Goal: Task Accomplishment & Management: Manage account settings

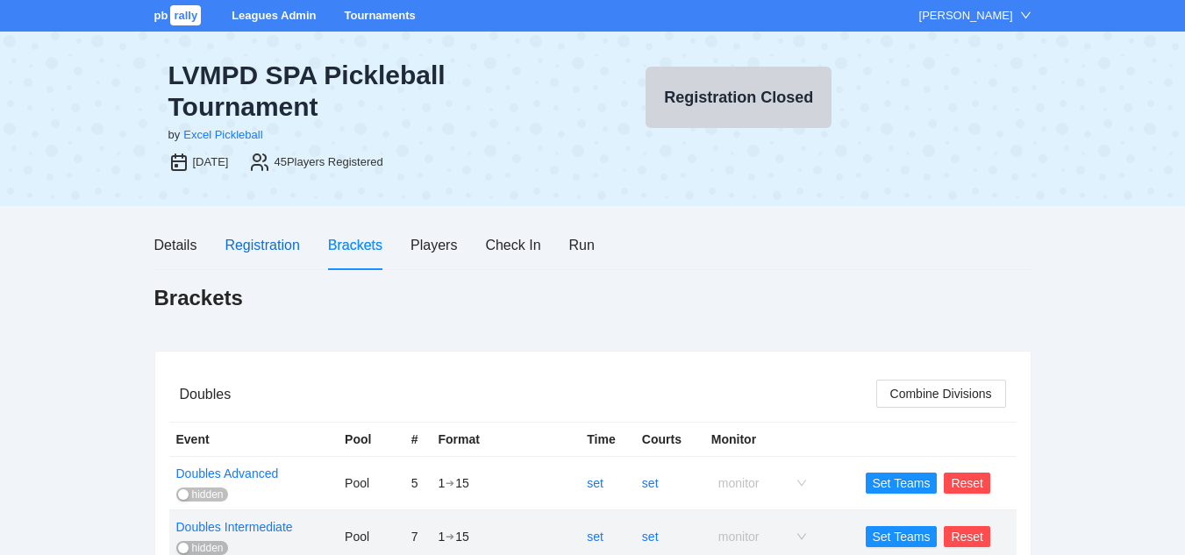
click at [275, 245] on div "Registration" at bounding box center [262, 245] width 75 height 22
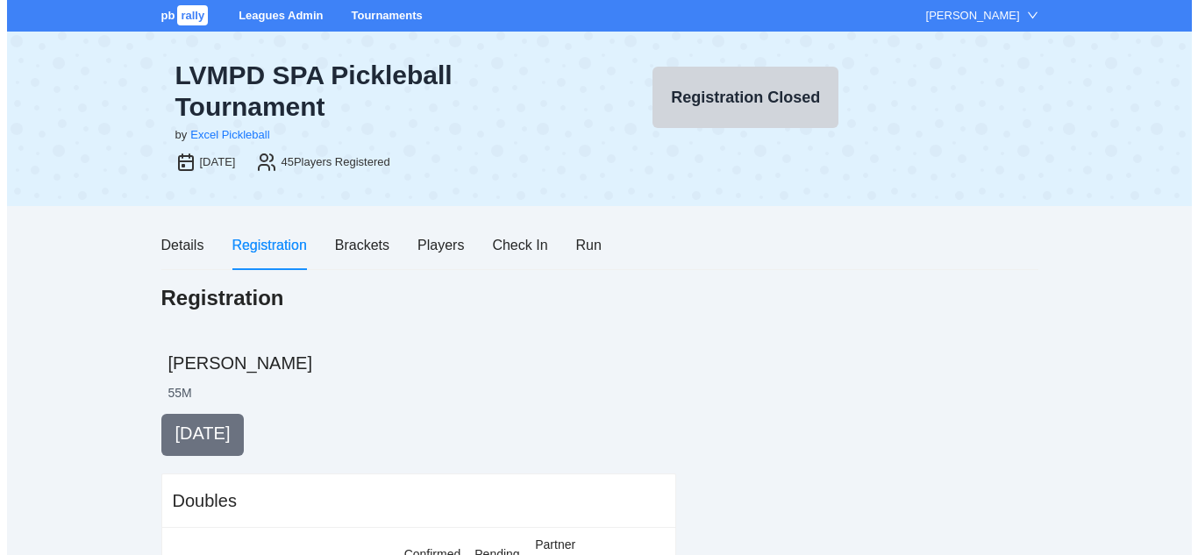
scroll to position [180, 0]
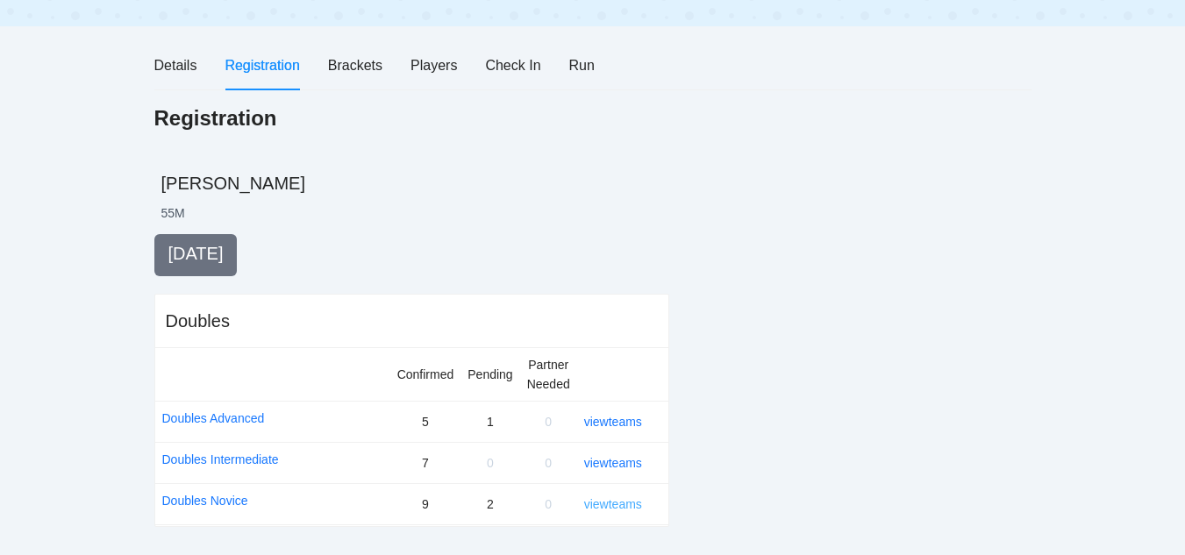
click at [604, 503] on link "view teams" at bounding box center [613, 504] width 58 height 14
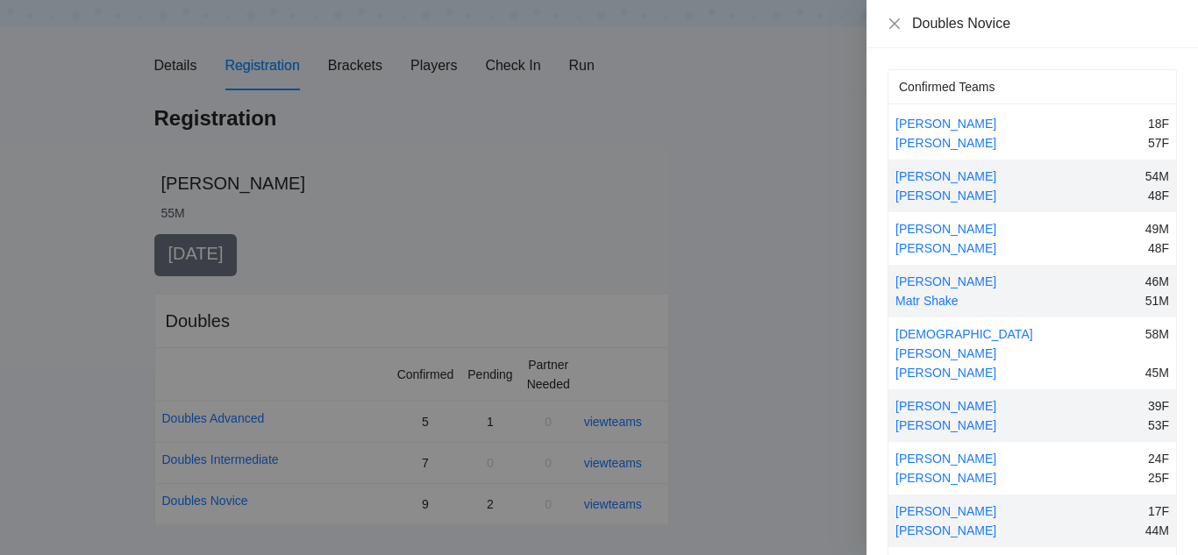
scroll to position [174, 0]
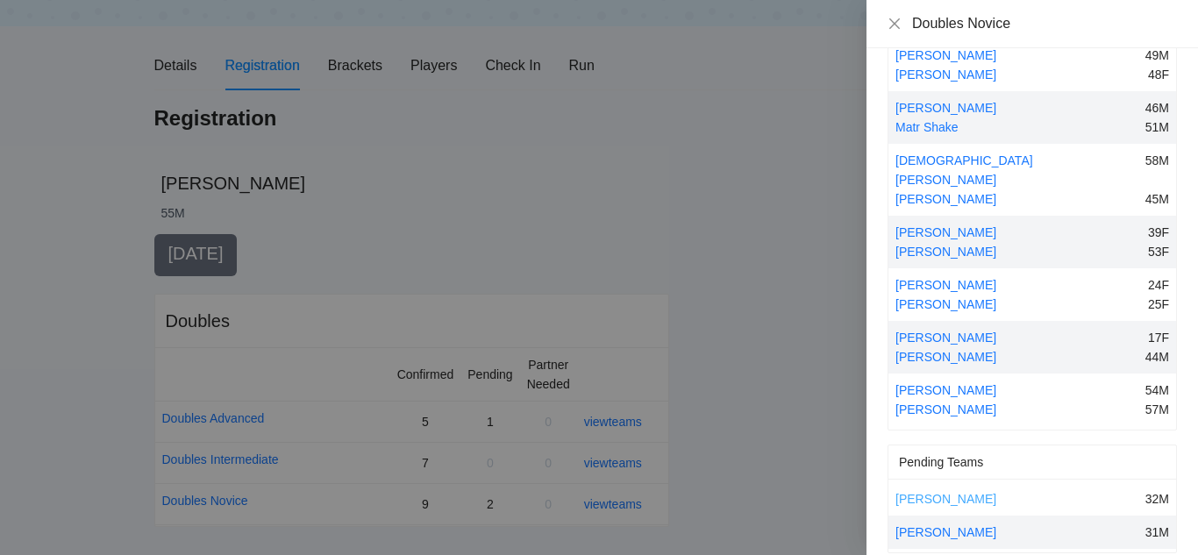
click at [974, 492] on link "Ruben Rodriguez" at bounding box center [946, 499] width 101 height 14
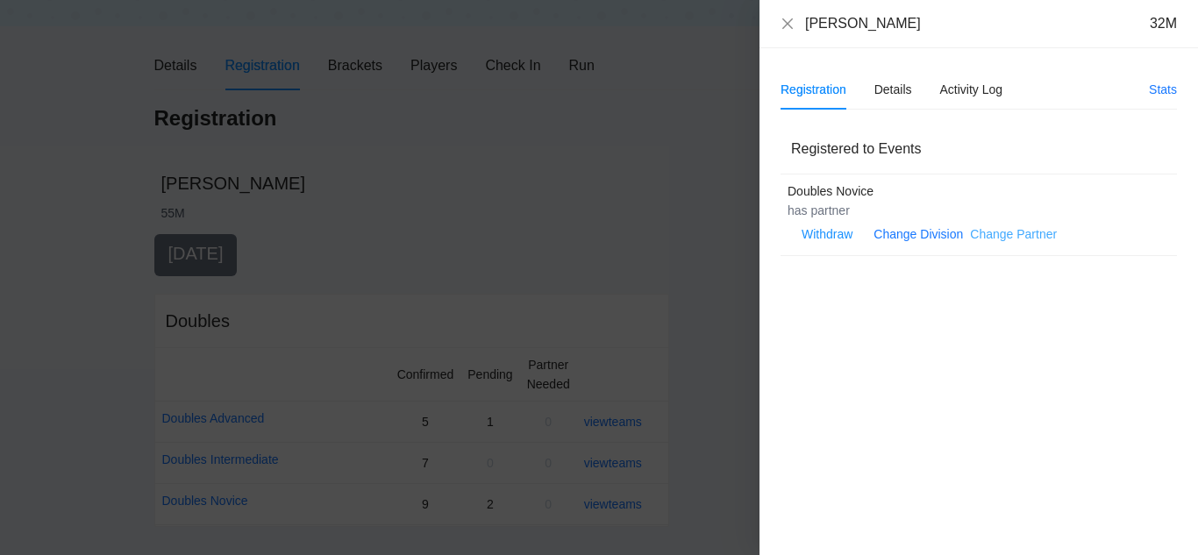
click at [994, 236] on link "Change Partner" at bounding box center [1013, 234] width 87 height 14
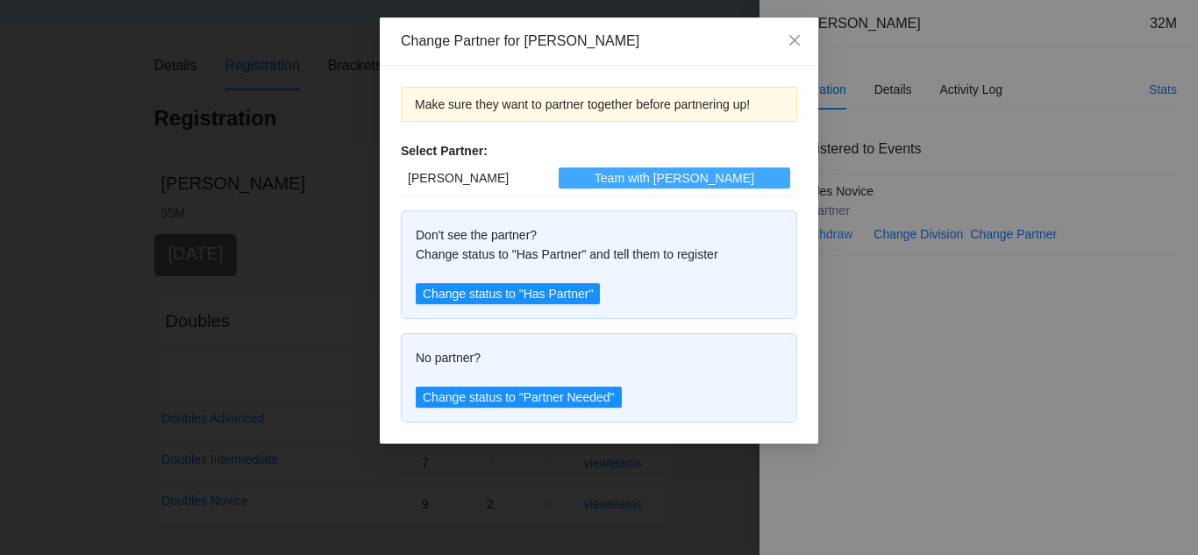
click at [641, 175] on span "Team with Vincent" at bounding box center [675, 177] width 160 height 19
click at [790, 39] on icon "close" at bounding box center [795, 40] width 14 height 14
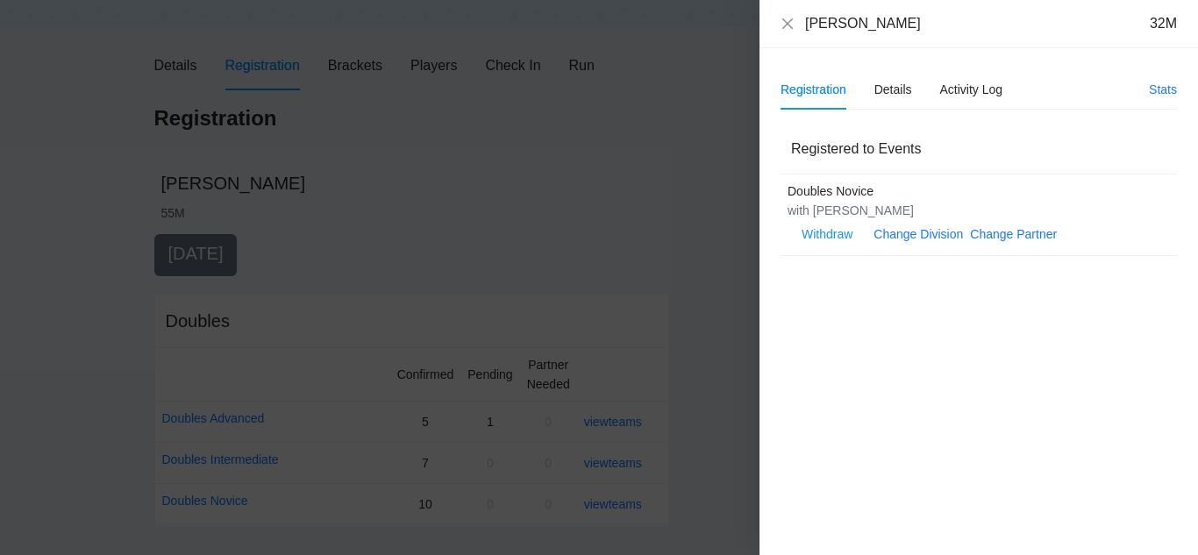
click at [783, 15] on div "Ruben Rodriguez 32M" at bounding box center [979, 23] width 396 height 19
click at [787, 22] on icon "close" at bounding box center [787, 23] width 11 height 11
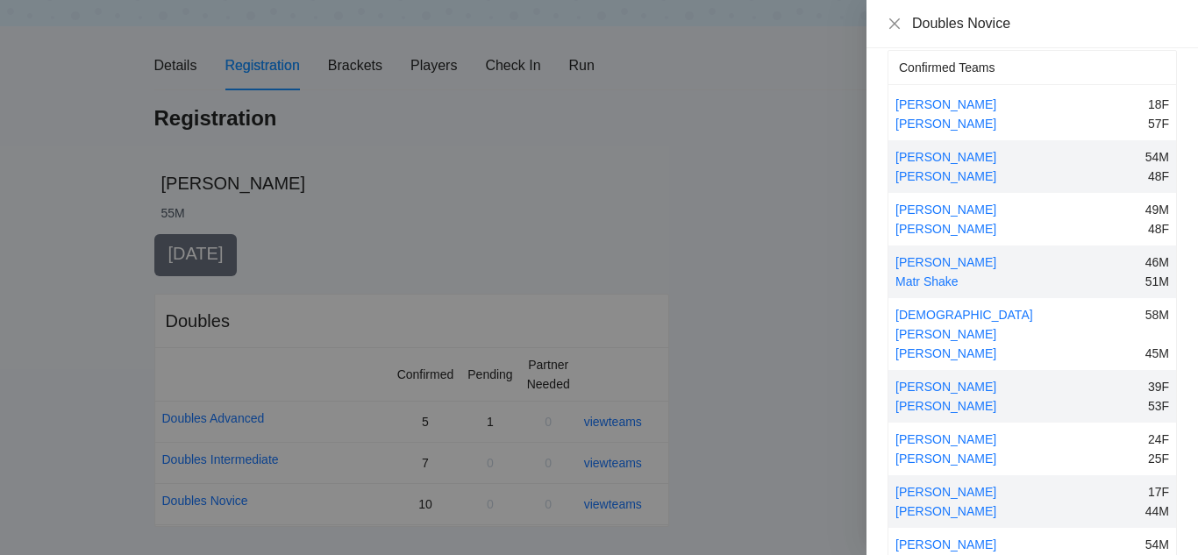
scroll to position [0, 0]
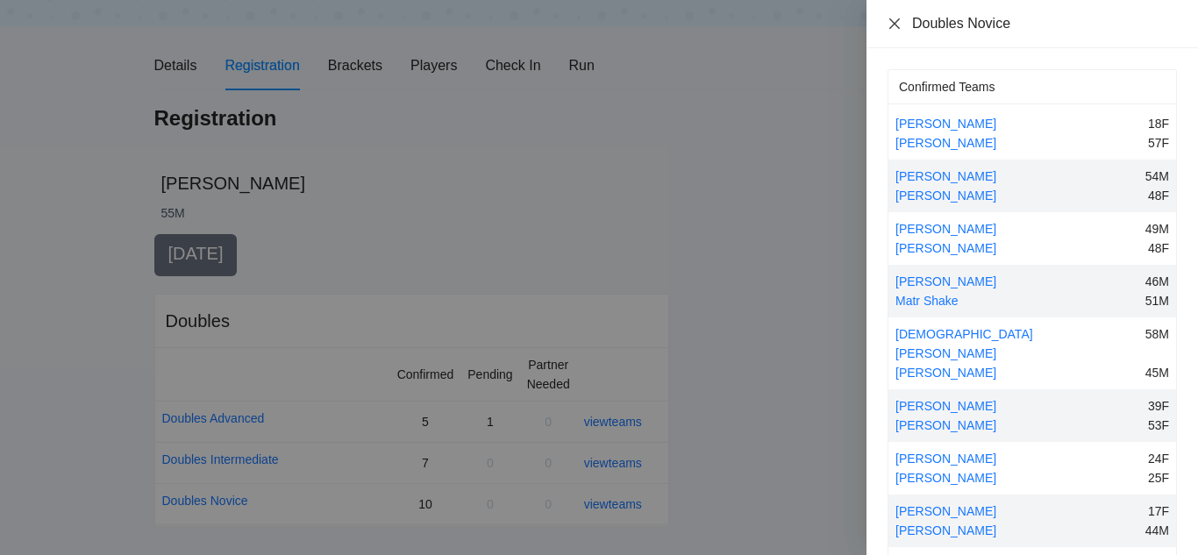
click at [892, 20] on icon "close" at bounding box center [894, 23] width 11 height 11
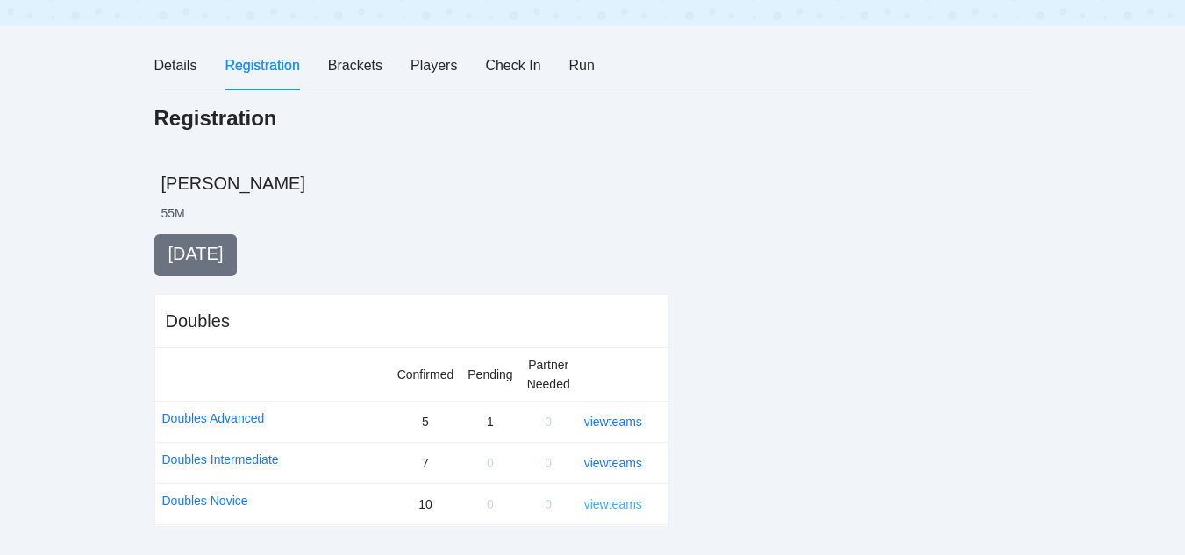
click at [615, 506] on link "view teams" at bounding box center [613, 504] width 58 height 14
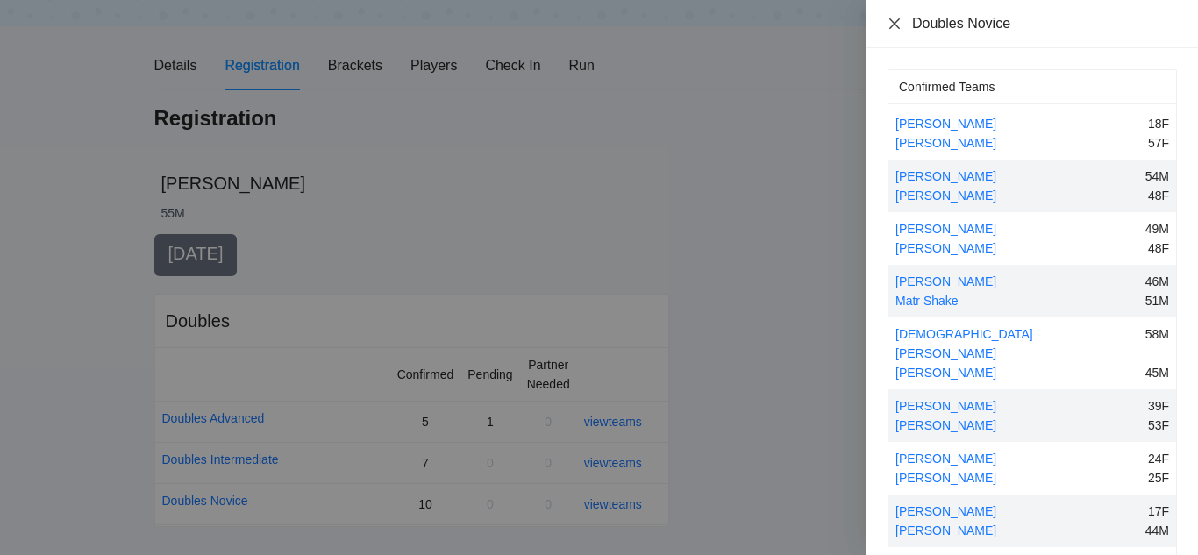
click at [894, 25] on icon "close" at bounding box center [895, 24] width 14 height 14
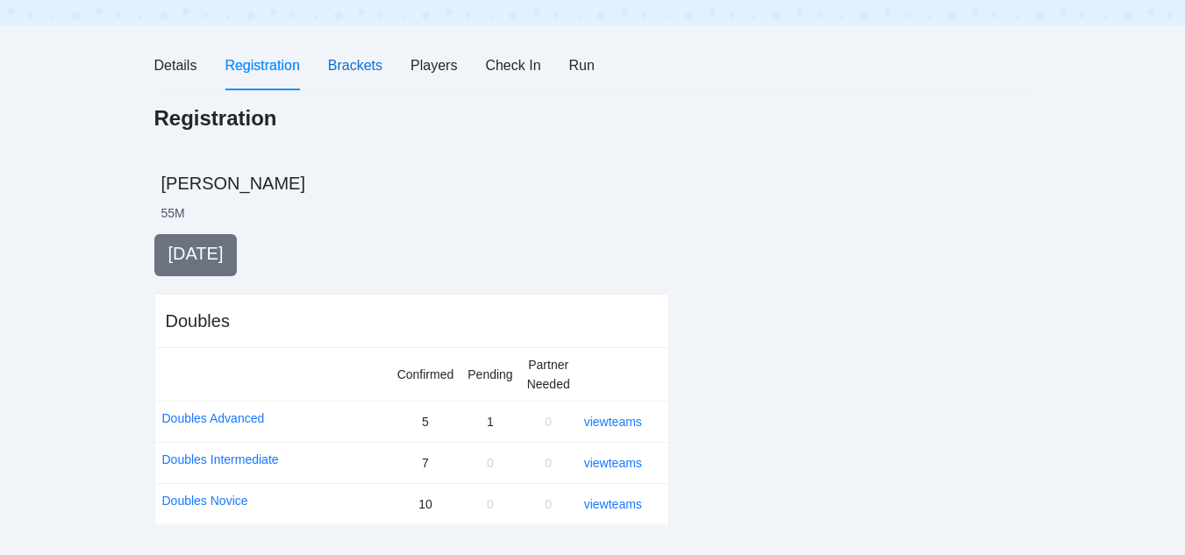
click at [353, 71] on div "Brackets" at bounding box center [355, 65] width 54 height 22
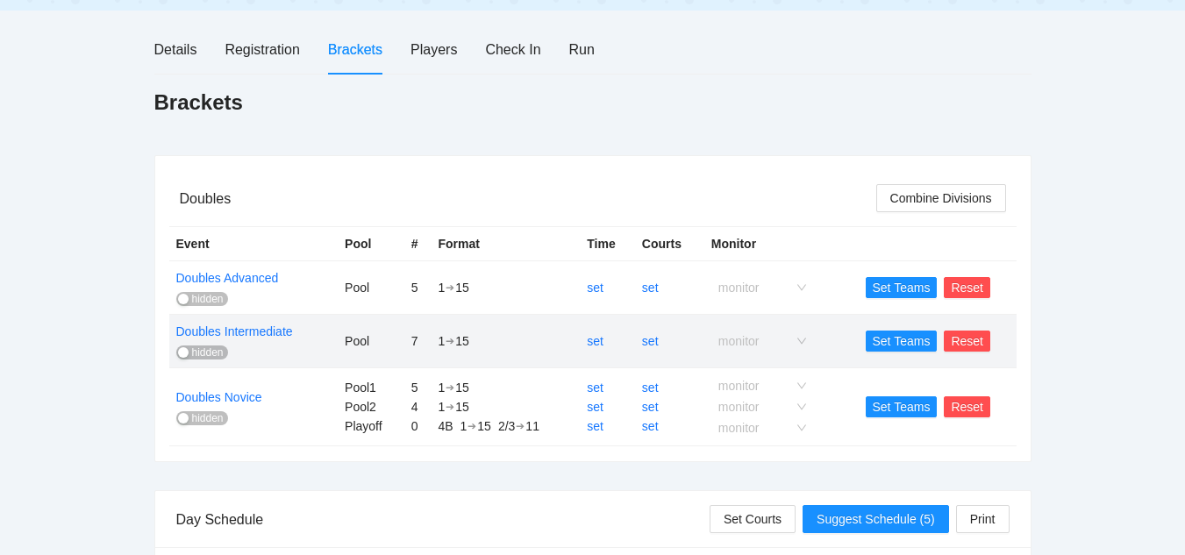
scroll to position [189, 0]
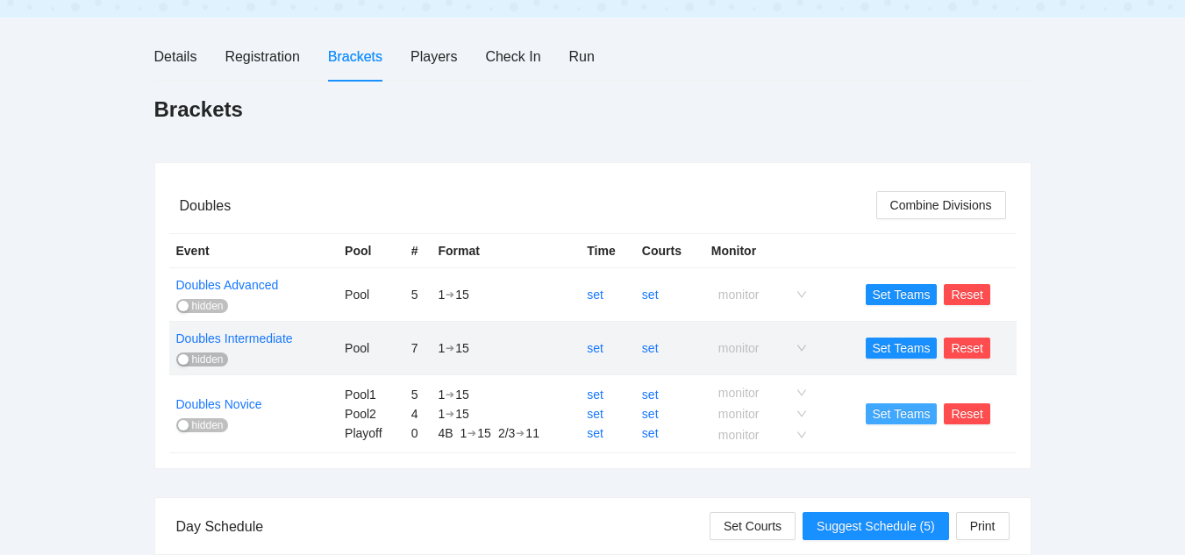
click at [896, 413] on span "Set Teams" at bounding box center [902, 413] width 58 height 19
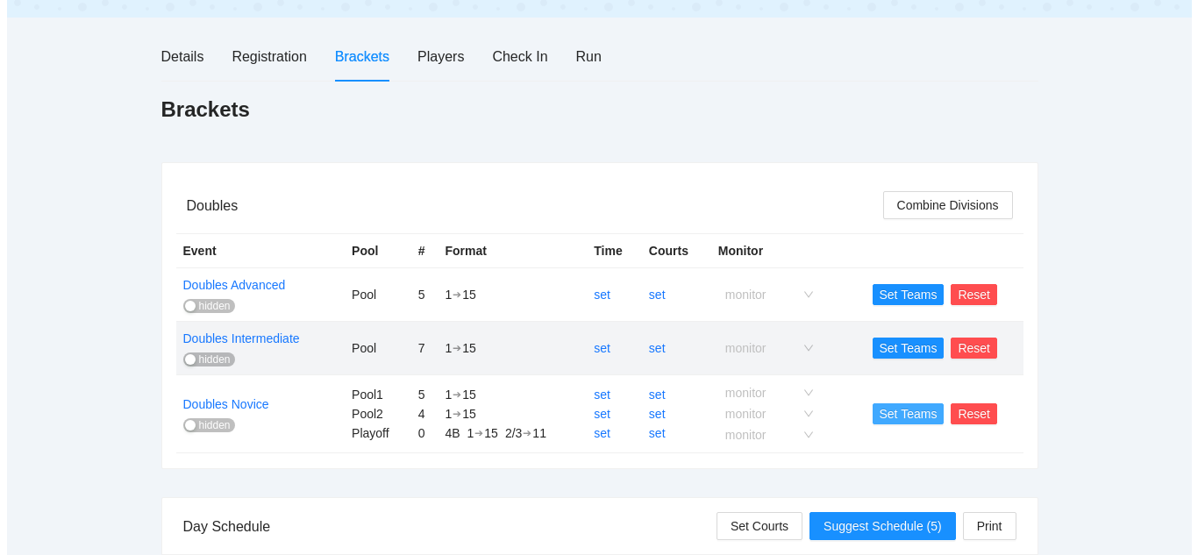
scroll to position [0, 0]
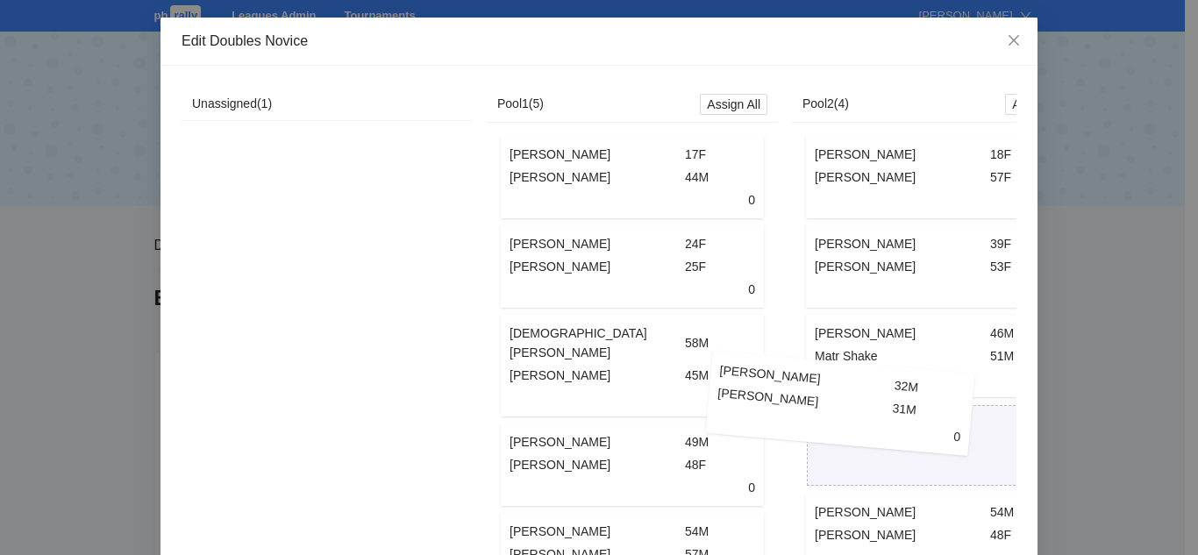
drag, startPoint x: 301, startPoint y: 178, endPoint x: 824, endPoint y: 411, distance: 572.5
click at [822, 410] on div "Unassigned ( 1 ) Ruben Rodriguez 32M Vincent Russo 31M 0 Ruben Rodriguez 32M Vi…" at bounding box center [633, 348] width 902 height 523
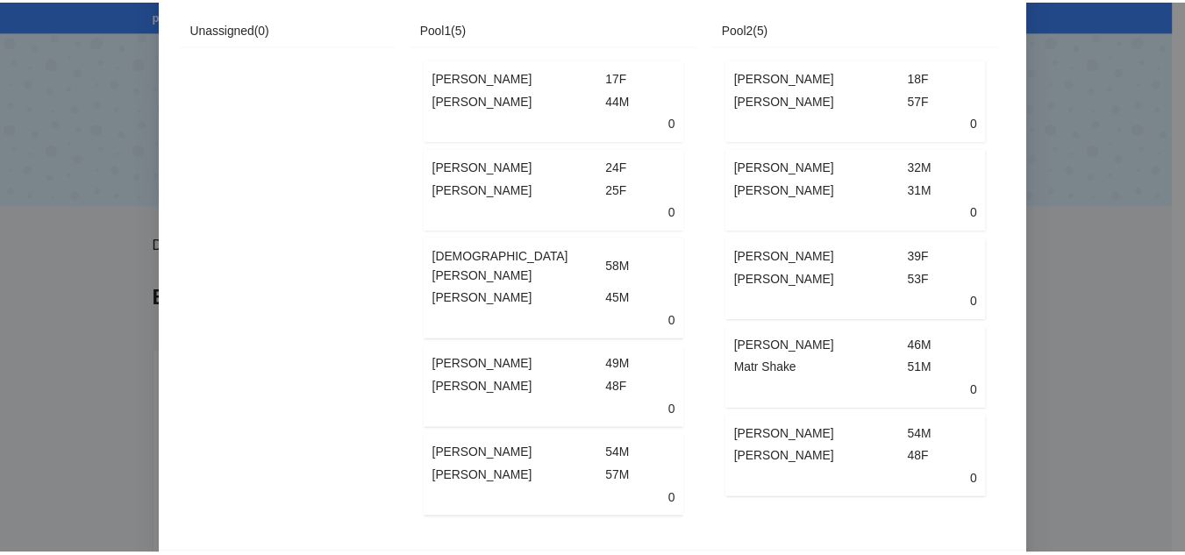
scroll to position [135, 0]
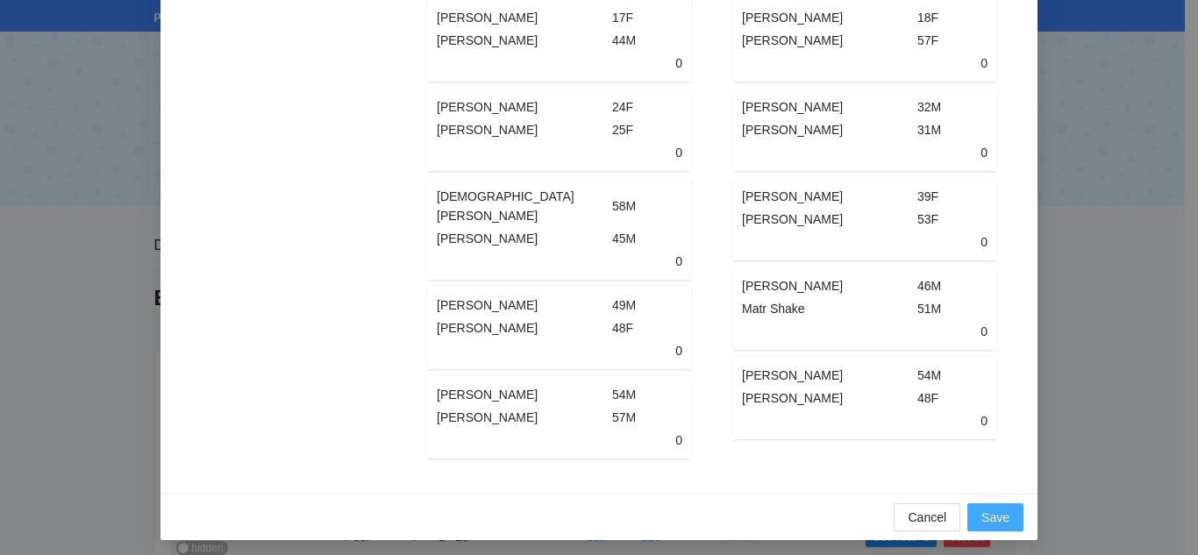
click at [987, 510] on span "Save" at bounding box center [995, 517] width 28 height 19
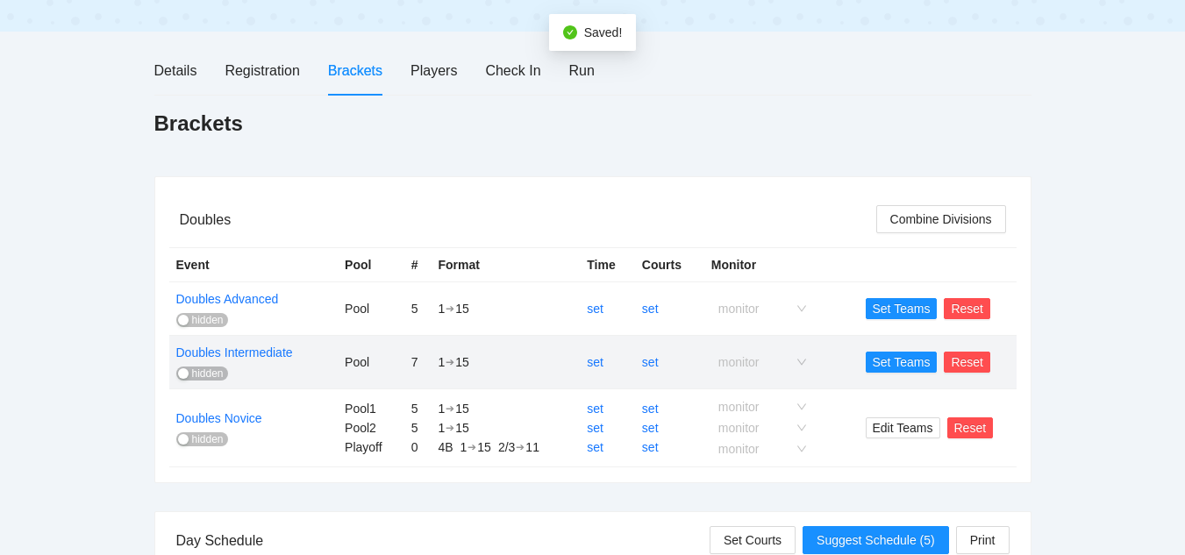
scroll to position [162, 0]
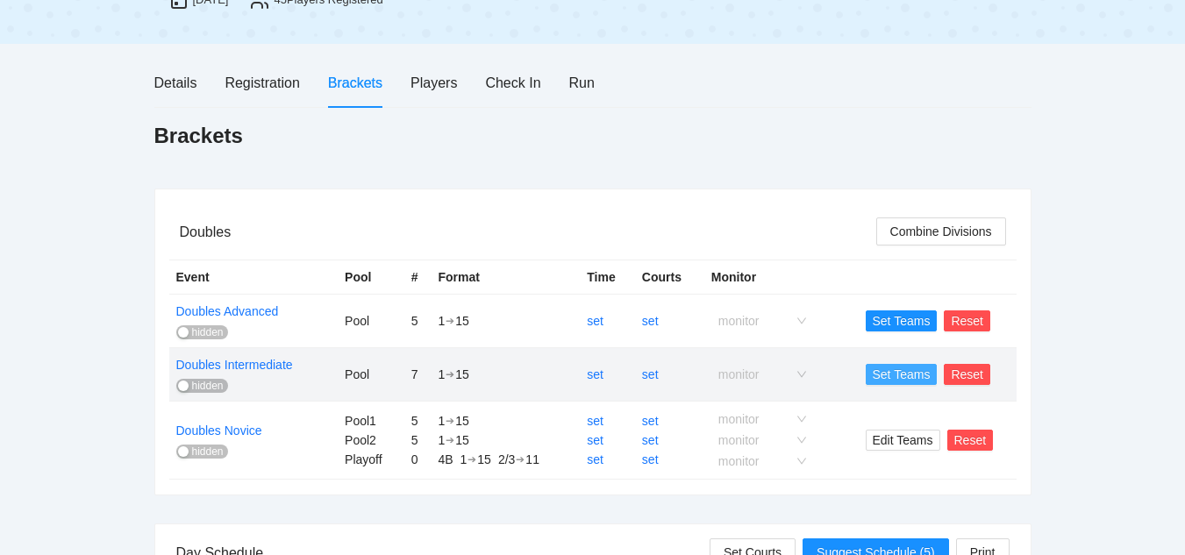
click at [897, 378] on span "Set Teams" at bounding box center [902, 374] width 58 height 19
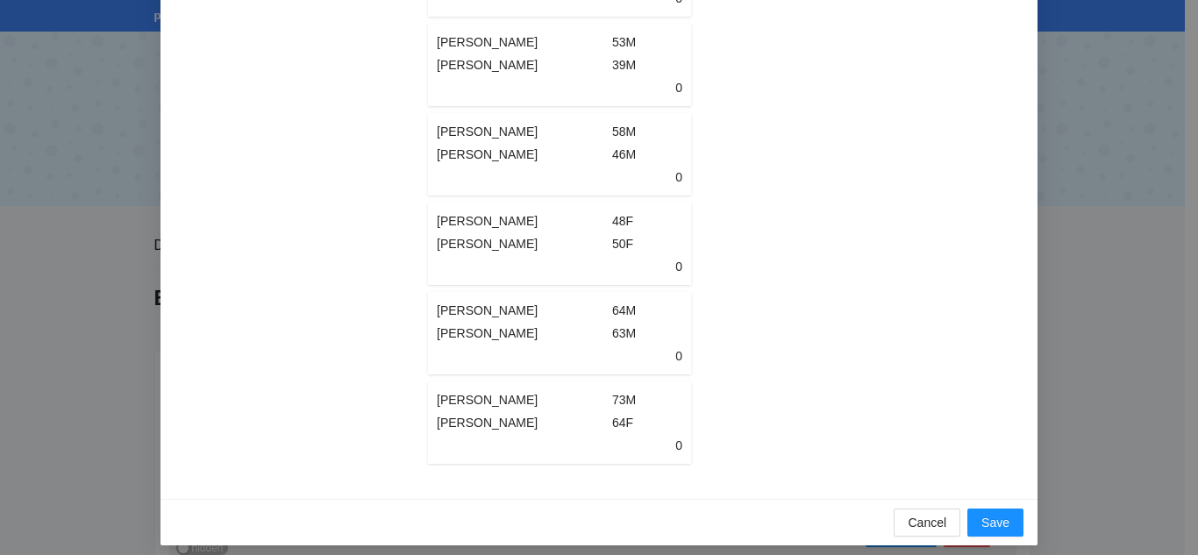
scroll to position [314, 0]
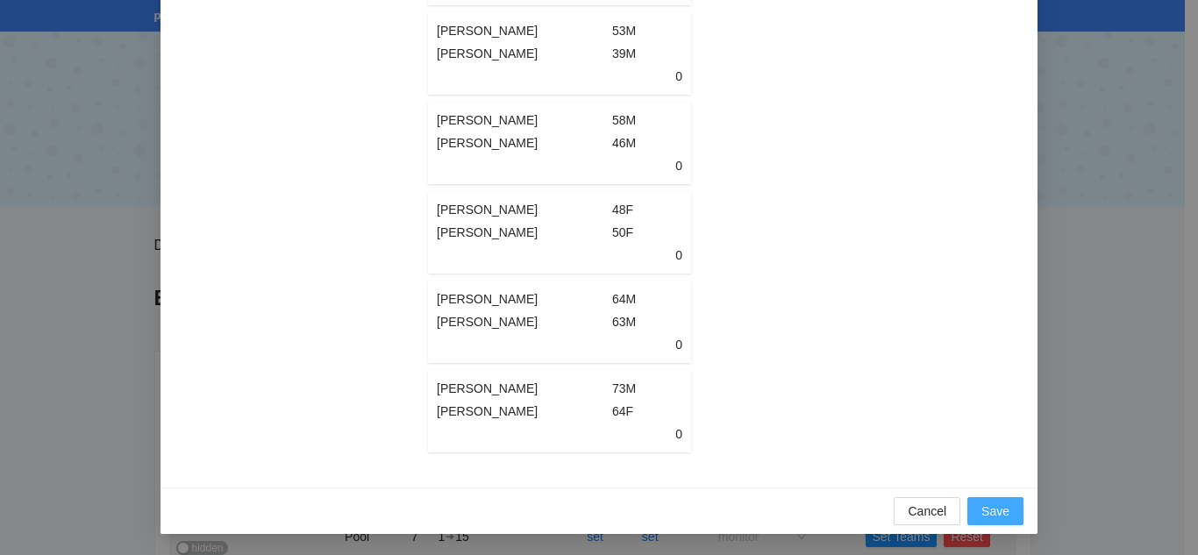
click at [981, 508] on span "Save" at bounding box center [995, 511] width 28 height 19
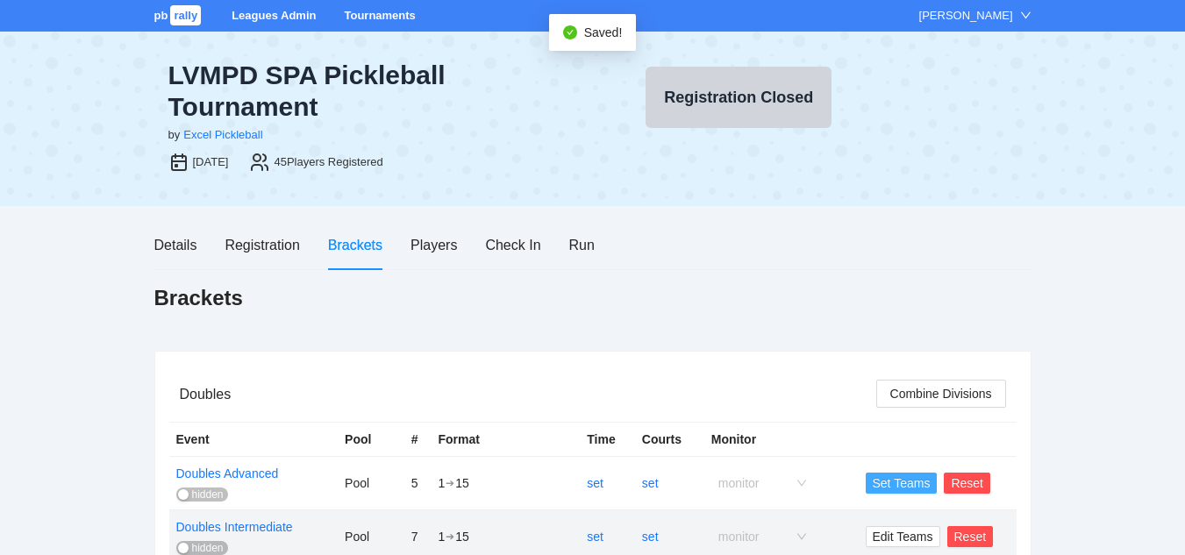
click at [892, 485] on span "Set Teams" at bounding box center [902, 483] width 58 height 19
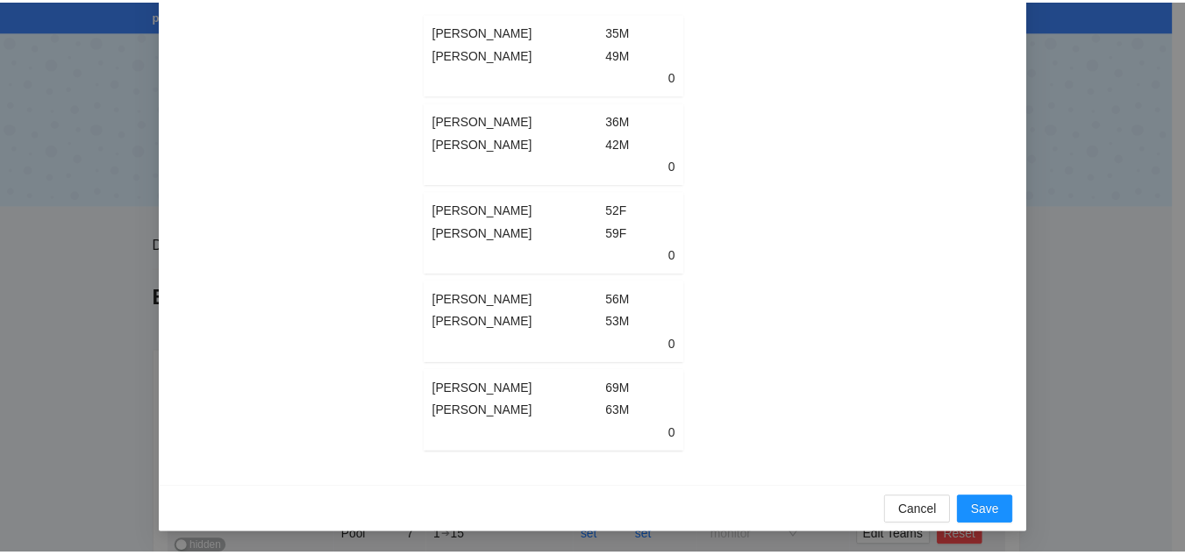
scroll to position [135, 0]
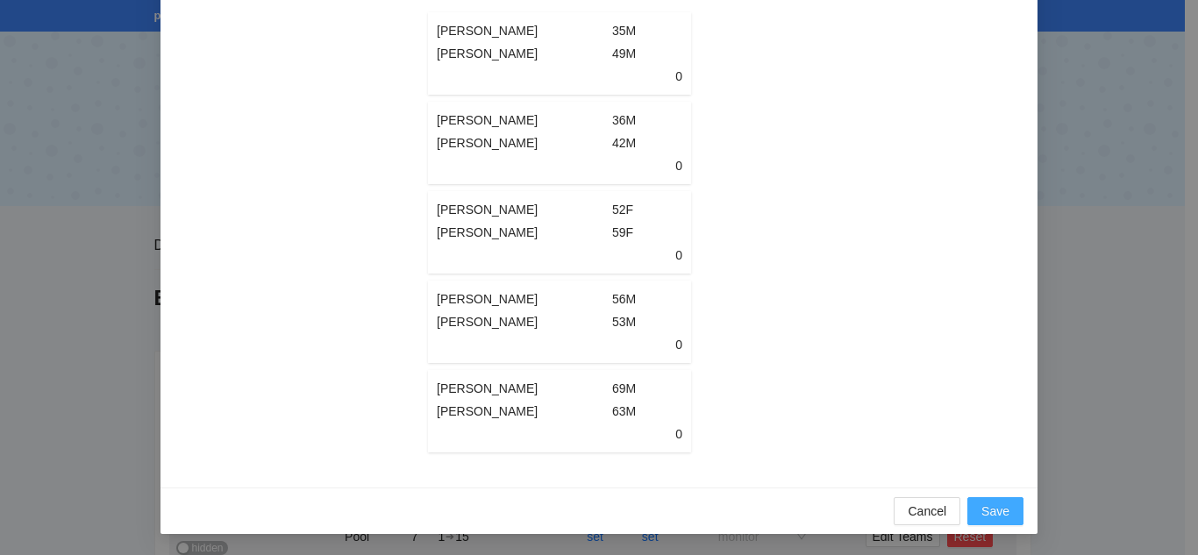
click at [983, 510] on span "Save" at bounding box center [995, 511] width 28 height 19
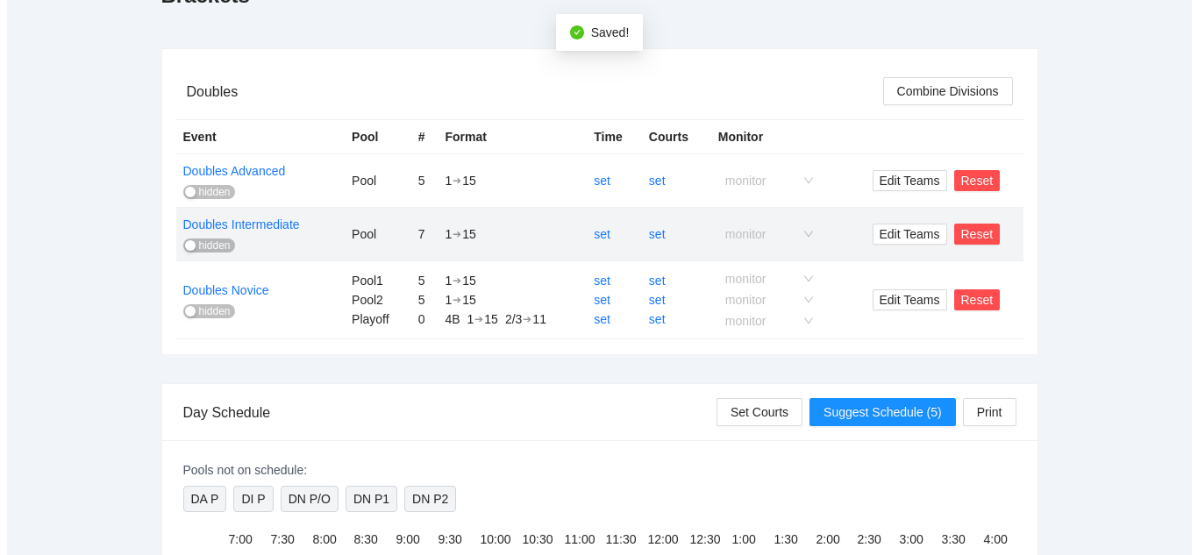
scroll to position [0, 0]
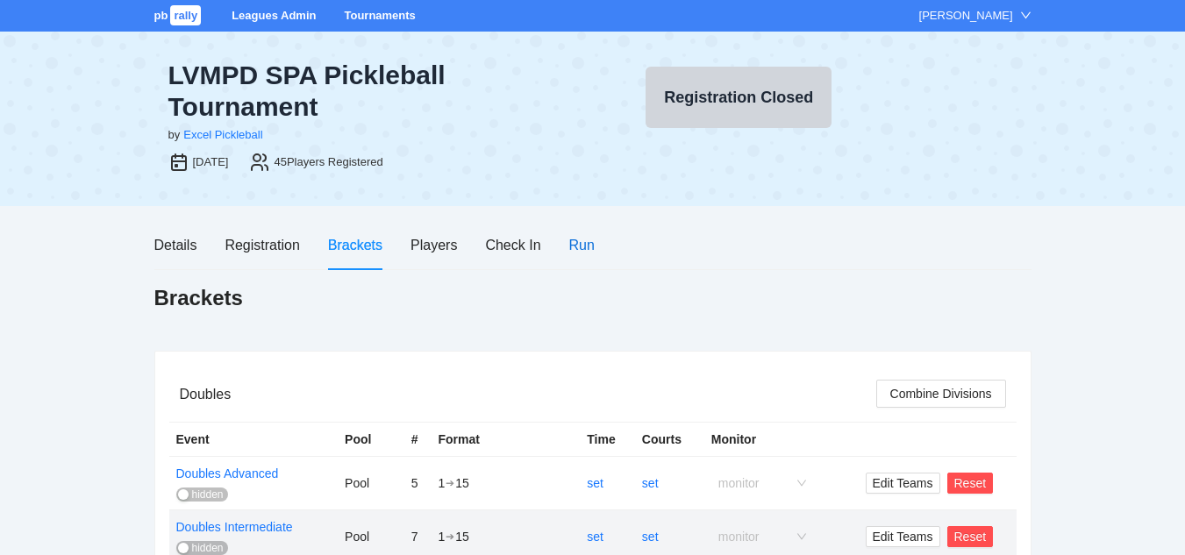
click at [580, 245] on div "Run" at bounding box center [581, 245] width 25 height 22
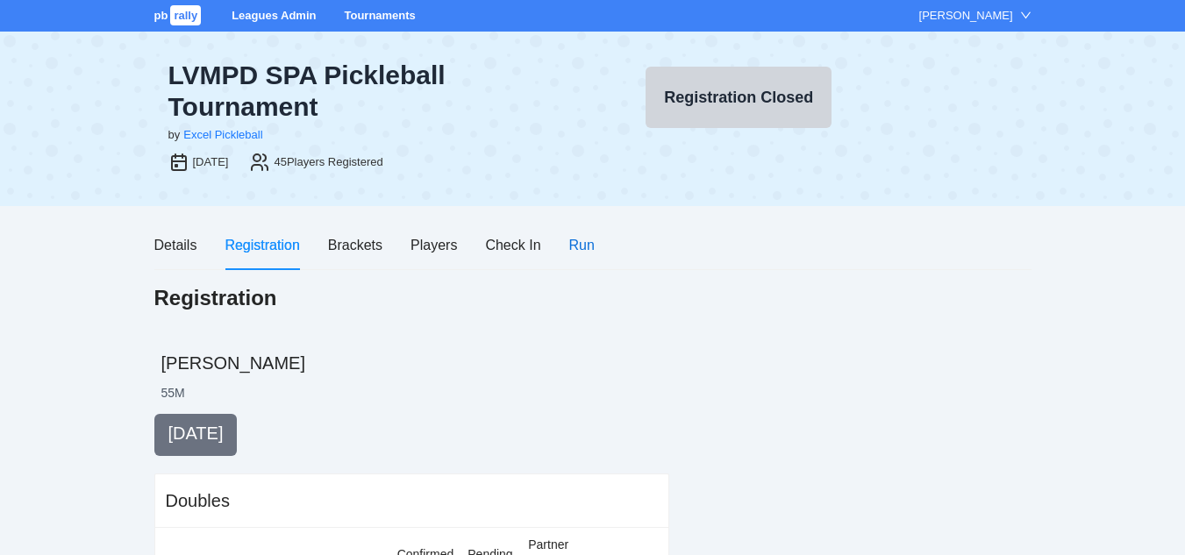
click at [587, 246] on div "Run" at bounding box center [581, 245] width 25 height 22
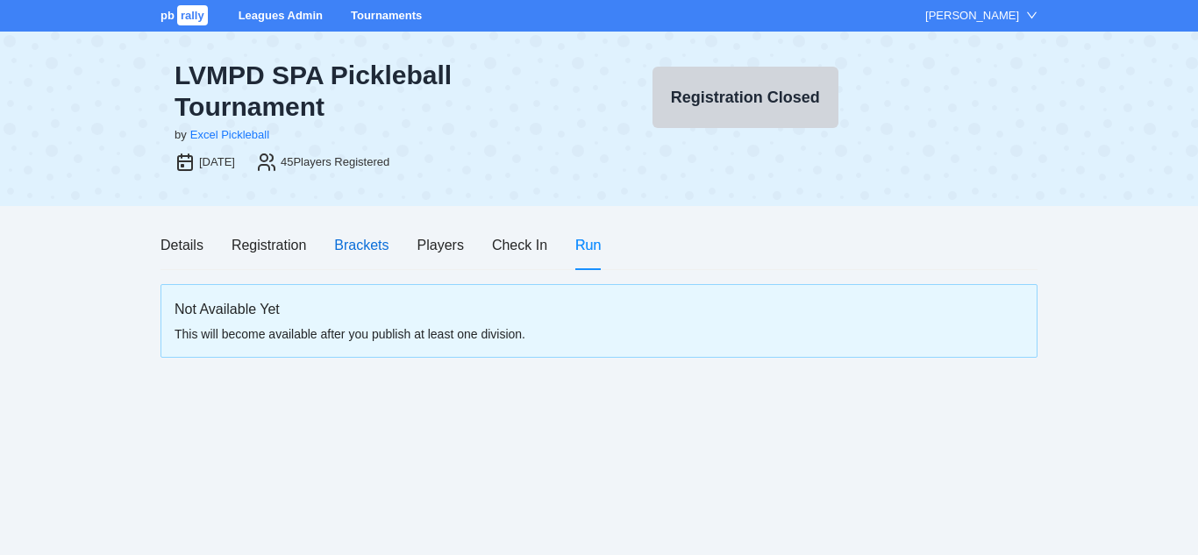
click at [373, 245] on div "Brackets" at bounding box center [361, 245] width 54 height 22
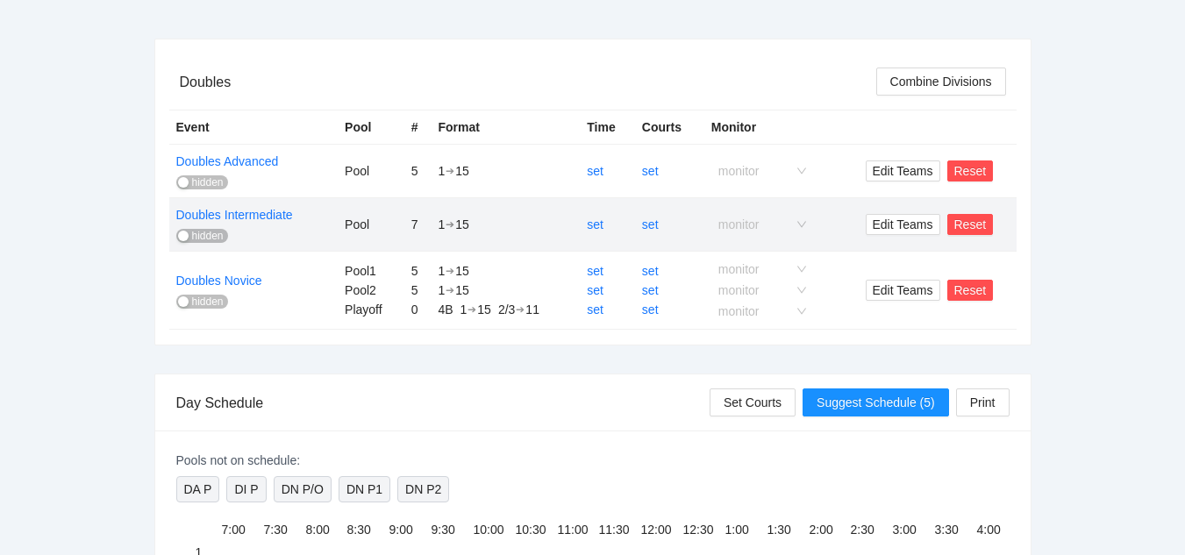
scroll to position [380, 0]
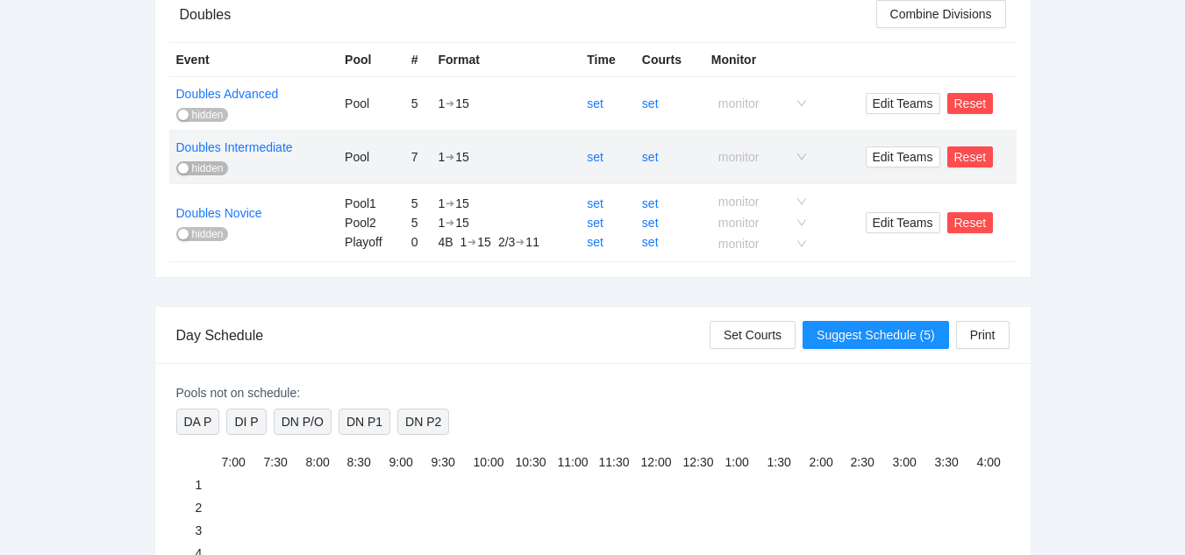
click at [197, 231] on span "hidden" at bounding box center [208, 234] width 32 height 14
click at [197, 169] on span "hidden" at bounding box center [208, 168] width 32 height 14
click at [204, 117] on span "hidden" at bounding box center [208, 115] width 32 height 14
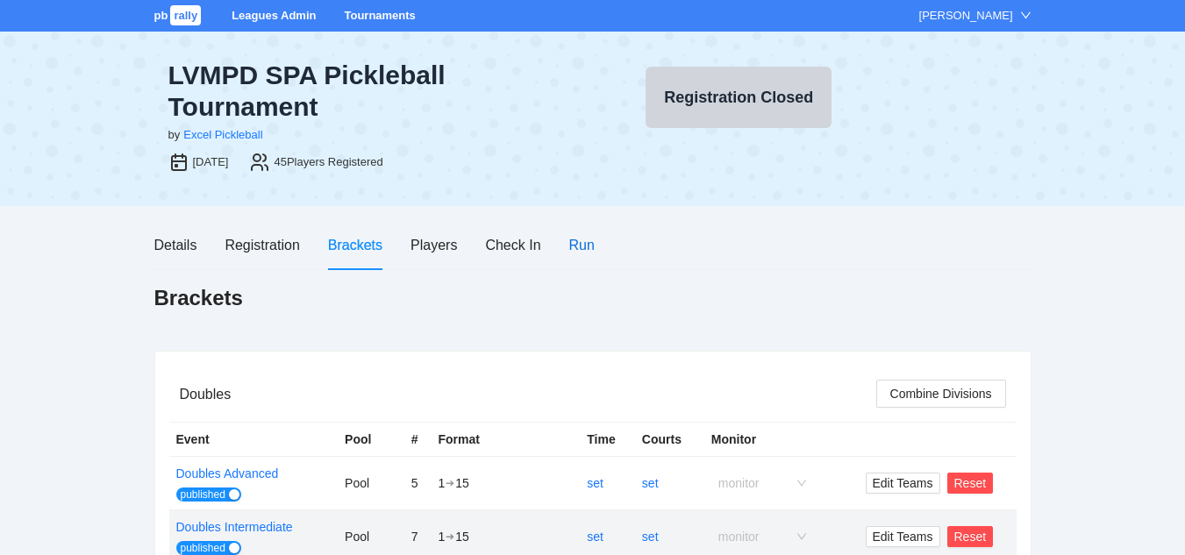
click at [582, 241] on div "Run" at bounding box center [581, 245] width 25 height 22
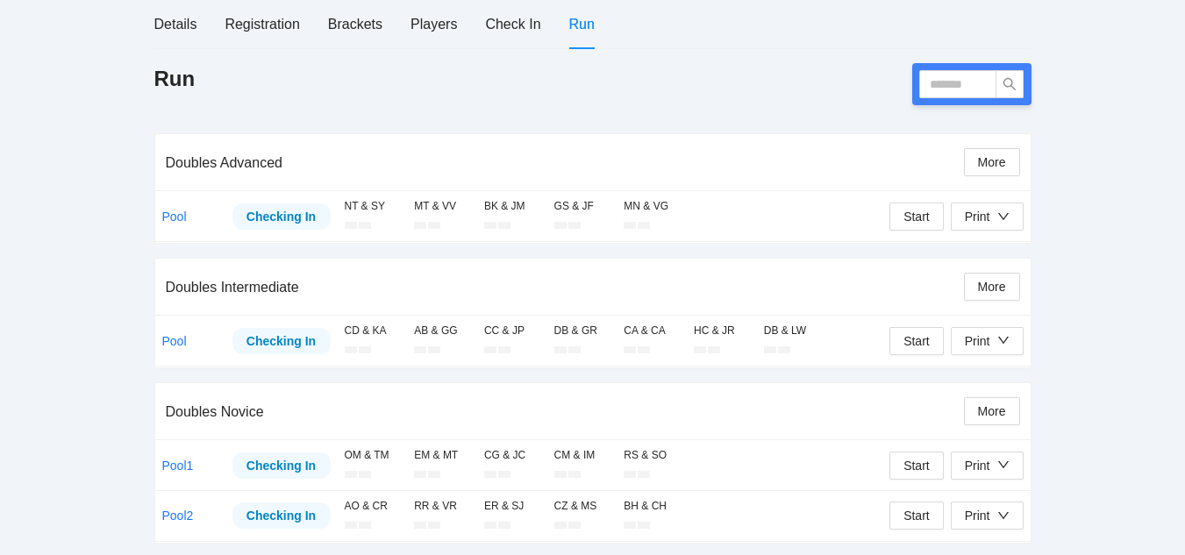
scroll to position [224, 0]
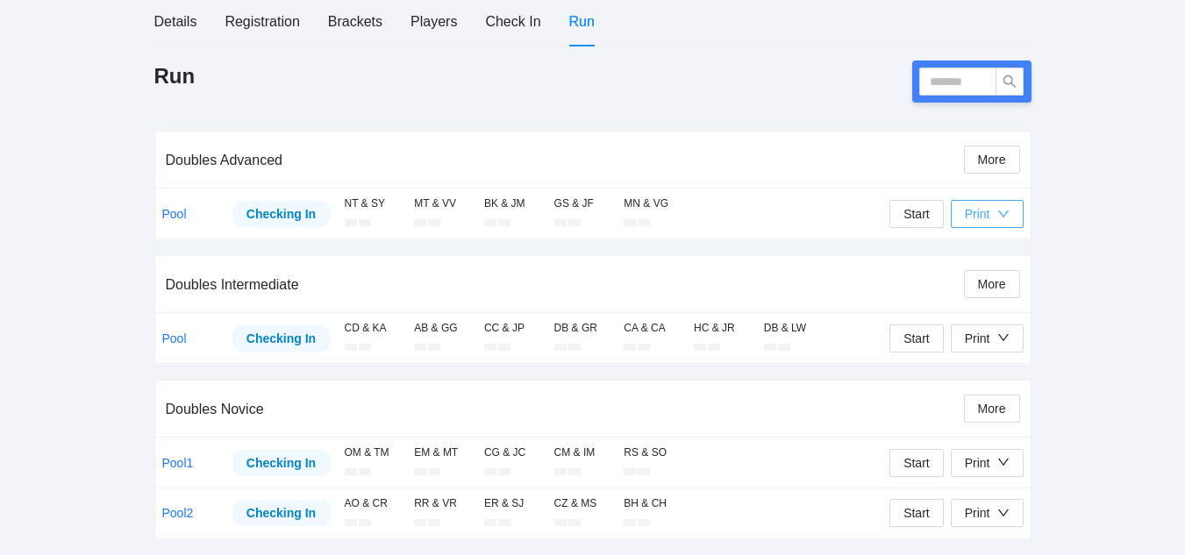
click at [990, 211] on div "Print" at bounding box center [987, 213] width 45 height 19
click at [987, 243] on span "Overview" at bounding box center [1005, 248] width 90 height 19
click at [996, 210] on div "Print" at bounding box center [987, 213] width 45 height 19
click at [981, 248] on span "Overview" at bounding box center [1005, 248] width 90 height 19
click at [976, 218] on div "Print" at bounding box center [977, 213] width 25 height 19
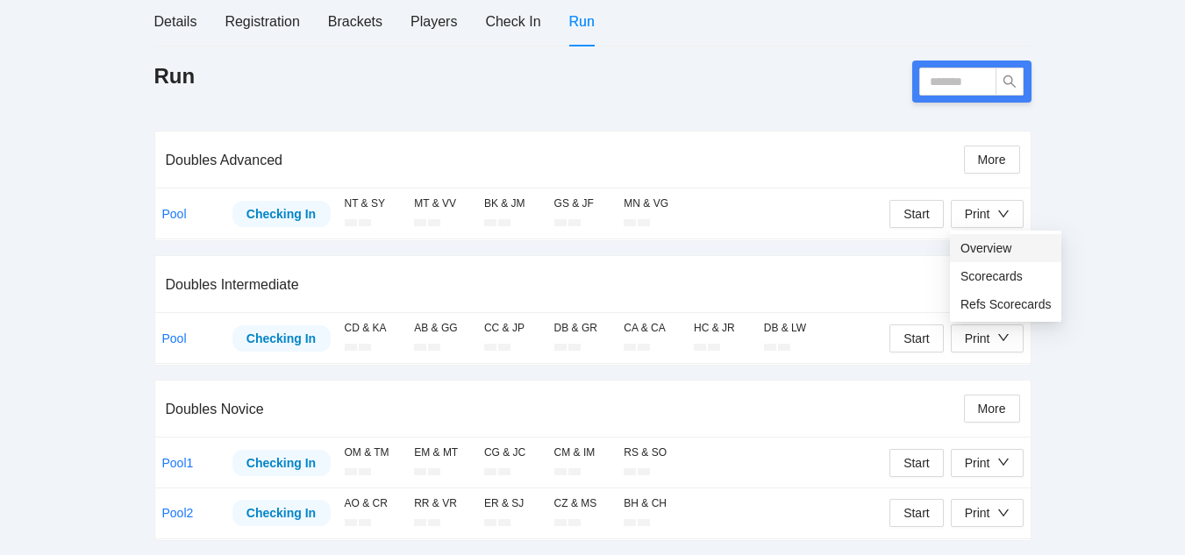
click at [971, 253] on span "Overview" at bounding box center [1005, 248] width 90 height 19
click at [974, 213] on div "Print" at bounding box center [977, 213] width 25 height 19
click at [1004, 246] on span "Overview" at bounding box center [1005, 248] width 90 height 19
click at [997, 211] on icon "down" at bounding box center [1003, 214] width 12 height 12
click at [994, 245] on span "Overview" at bounding box center [1005, 248] width 90 height 19
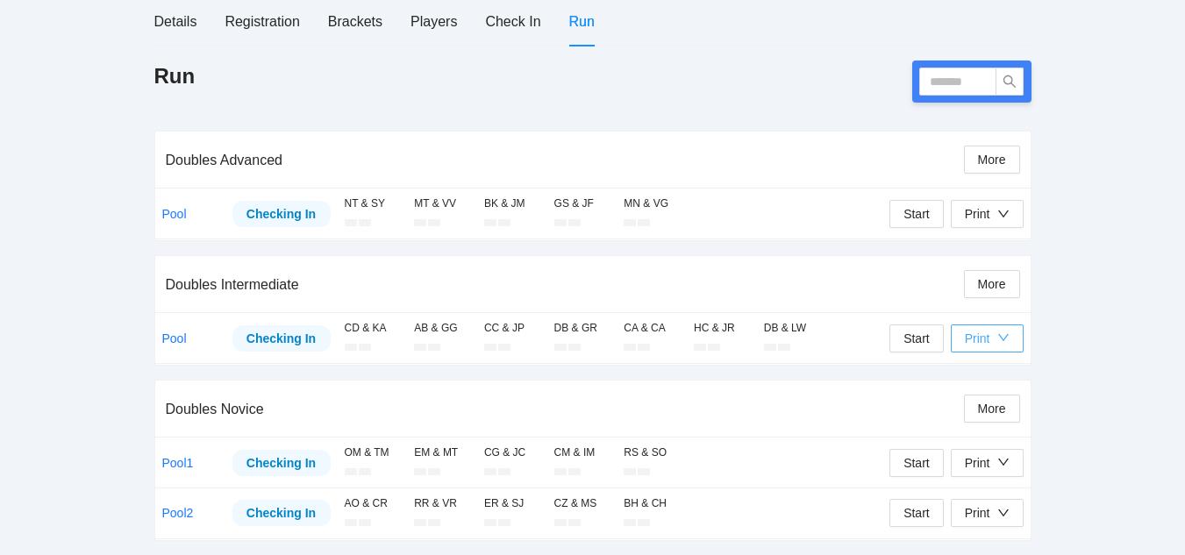
click at [1010, 339] on button "Print" at bounding box center [987, 339] width 73 height 28
click at [983, 370] on span "Overview" at bounding box center [1005, 372] width 90 height 19
click at [997, 463] on icon "down" at bounding box center [1003, 462] width 12 height 12
click at [985, 370] on span "Overview" at bounding box center [1005, 370] width 90 height 19
click at [988, 510] on div "Print" at bounding box center [977, 512] width 25 height 19
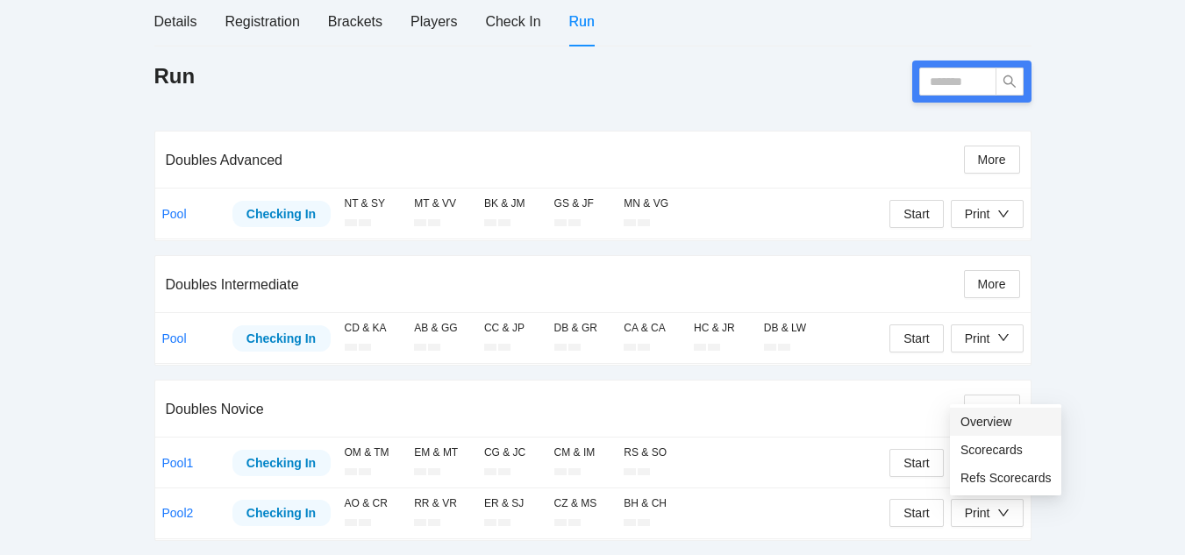
click at [982, 420] on span "Overview" at bounding box center [1005, 421] width 90 height 19
